Goal: Transaction & Acquisition: Download file/media

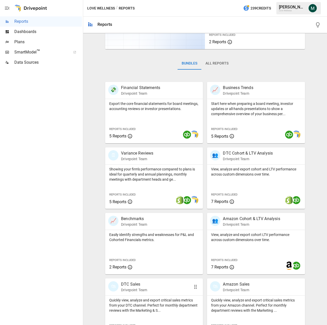
scroll to position [71, 0]
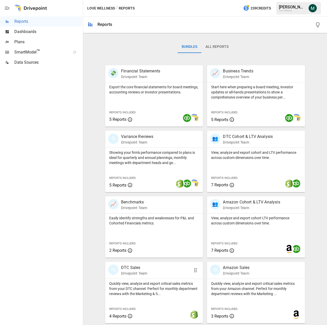
click at [140, 284] on p "Quickly view, analyze and export critical sales metrics from your DTC channel. …" at bounding box center [154, 288] width 90 height 15
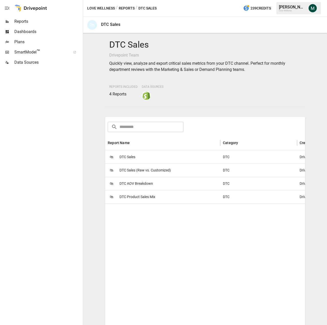
click at [134, 159] on span "DTC Sales" at bounding box center [127, 156] width 16 height 13
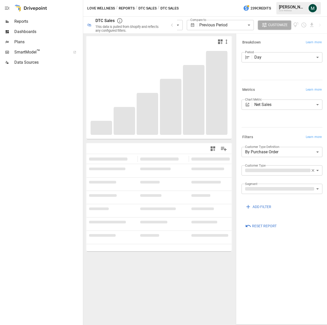
click at [313, 171] on icon "button" at bounding box center [313, 170] width 5 height 5
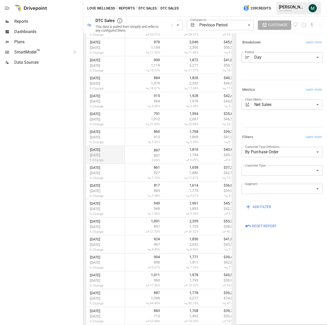
scroll to position [240, 0]
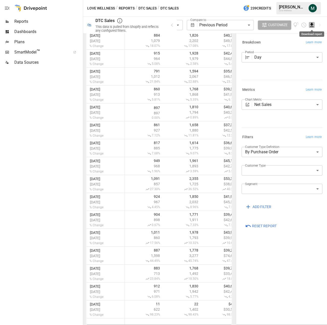
click at [313, 25] on icon "Download report" at bounding box center [312, 25] width 6 height 6
click at [308, 47] on li "Download as CSV" at bounding box center [302, 45] width 41 height 10
